Goal: Information Seeking & Learning: Learn about a topic

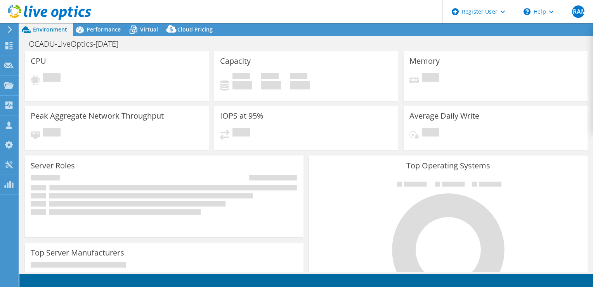
select select "USD"
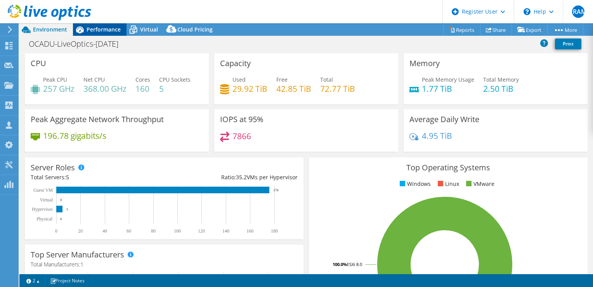
click at [106, 24] on div "Performance" at bounding box center [100, 29] width 54 height 12
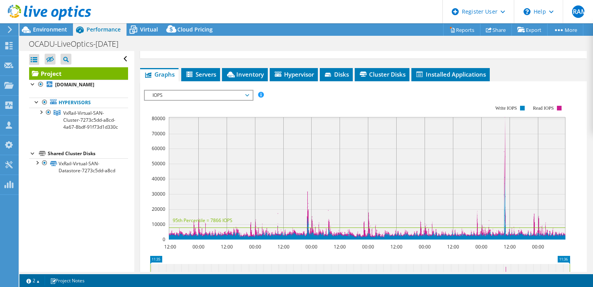
scroll to position [137, 0]
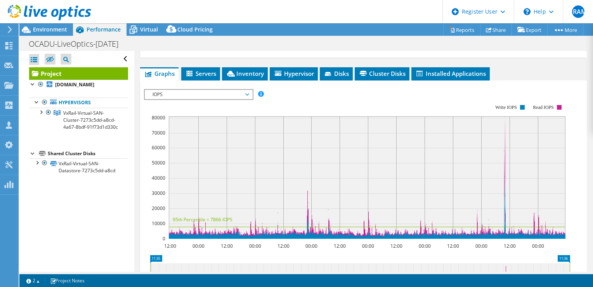
click at [242, 96] on div "IOPS Disk Throughput IO Size Latency Queue Depth CPU Percentage Memory Page Fau…" at bounding box center [363, 219] width 439 height 269
click at [241, 99] on span "IOPS" at bounding box center [199, 94] width 100 height 9
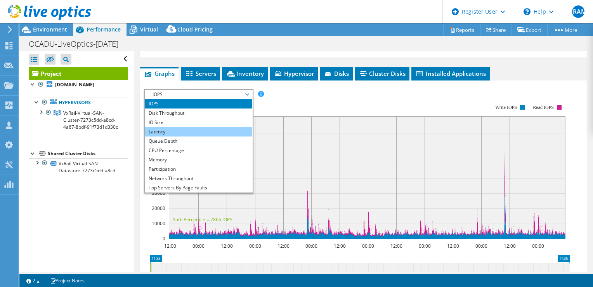
click at [205, 136] on li "Latency" at bounding box center [199, 131] width 108 height 9
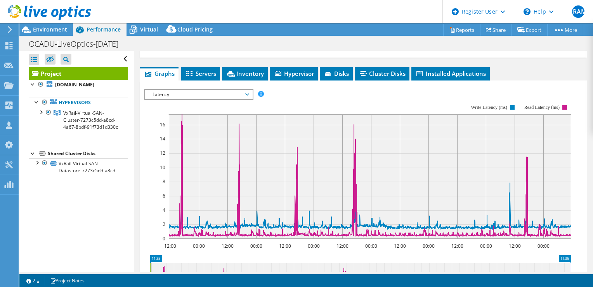
click at [223, 99] on span "Latency" at bounding box center [199, 94] width 100 height 9
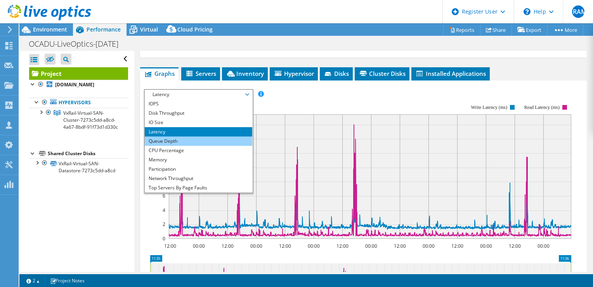
click at [202, 146] on li "Queue Depth" at bounding box center [199, 140] width 108 height 9
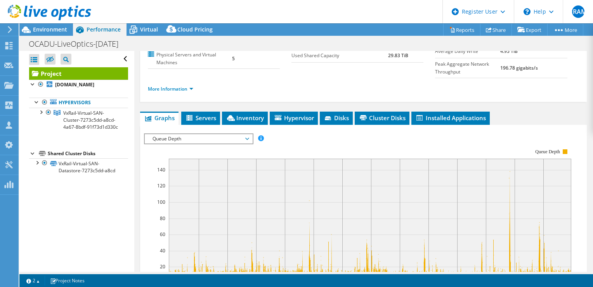
scroll to position [129, 0]
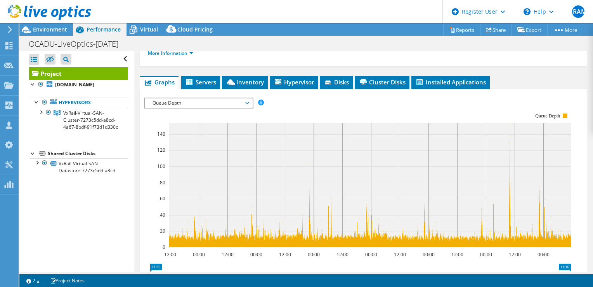
click at [238, 108] on span "Queue Depth" at bounding box center [199, 102] width 100 height 9
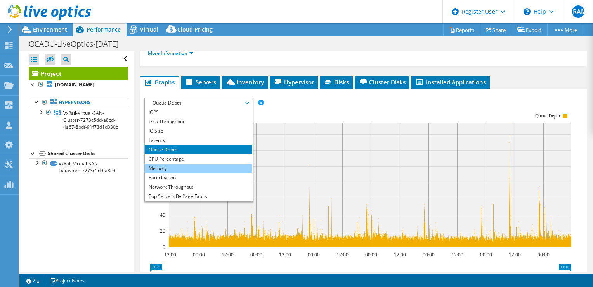
click at [216, 173] on li "Memory" at bounding box center [199, 167] width 108 height 9
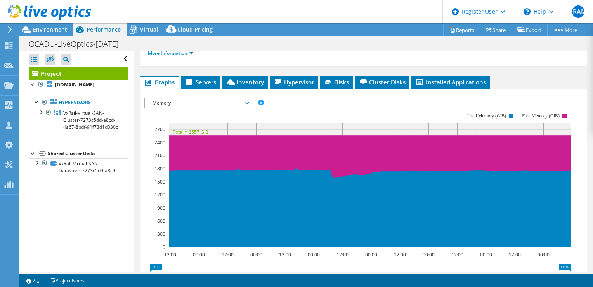
click at [240, 108] on span "Memory" at bounding box center [199, 102] width 100 height 9
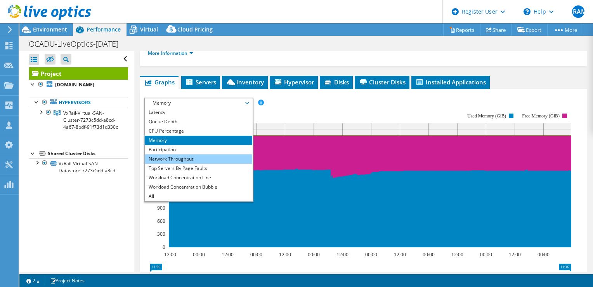
scroll to position [28, 0]
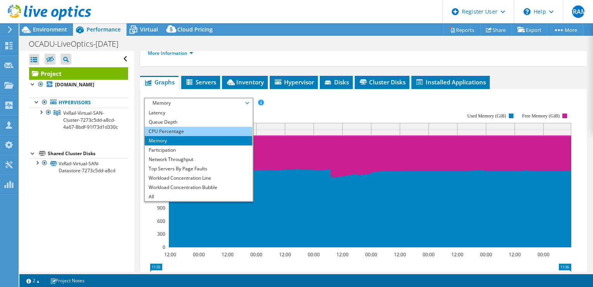
click at [207, 136] on li "CPU Percentage" at bounding box center [199, 131] width 108 height 9
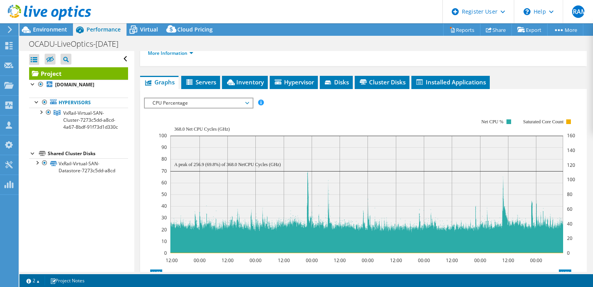
click at [212, 108] on span "CPU Percentage" at bounding box center [199, 102] width 100 height 9
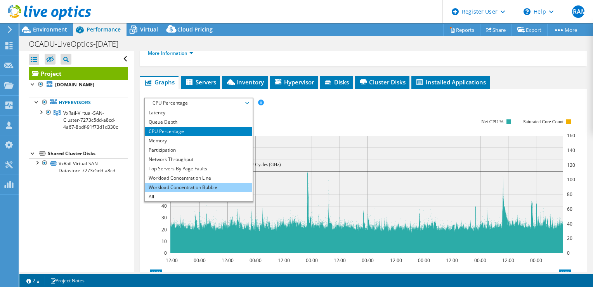
click at [207, 192] on li "Workload Concentration Bubble" at bounding box center [199, 187] width 108 height 9
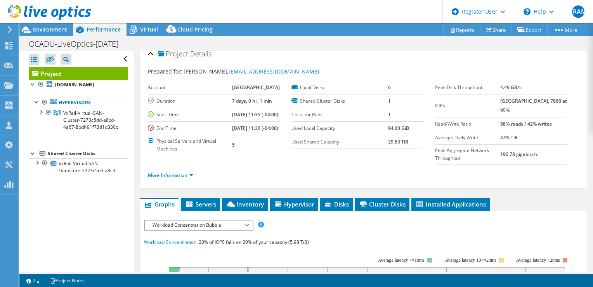
scroll to position [0, 0]
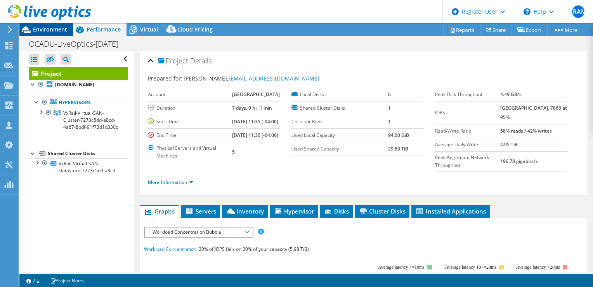
click at [52, 26] on span "Environment" at bounding box center [50, 29] width 34 height 7
